Goal: Find specific page/section: Find specific page/section

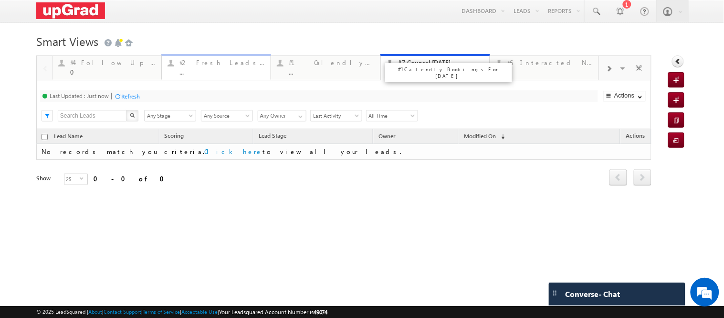
click at [222, 72] on div "..." at bounding box center [222, 71] width 85 height 7
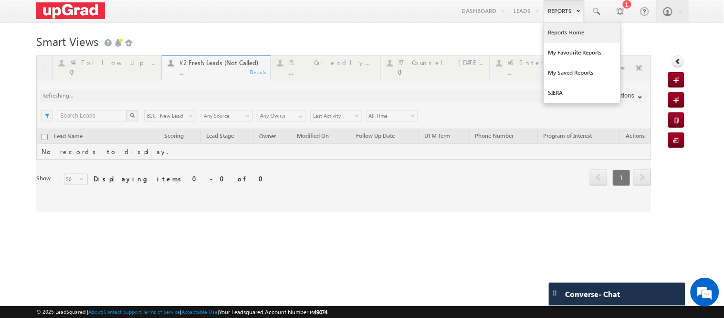
click at [0, 0] on link "Manage Leads" at bounding box center [0, 0] width 0 height 0
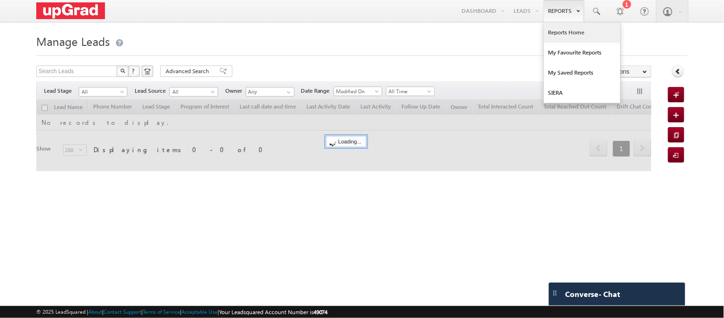
click at [566, 32] on link "Reports Home" at bounding box center [582, 32] width 76 height 20
